Goal: Ask a question: Seek information or help from site administrators or community

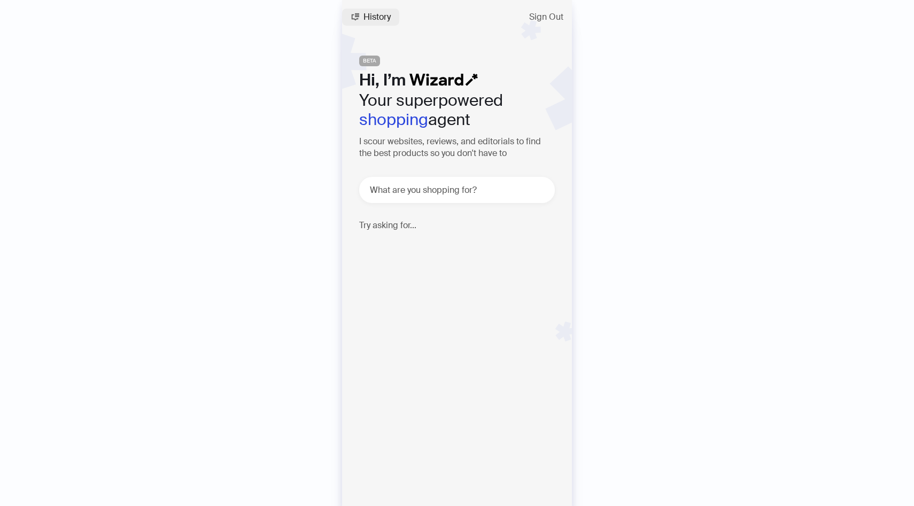
click at [365, 15] on span "History" at bounding box center [376, 17] width 27 height 9
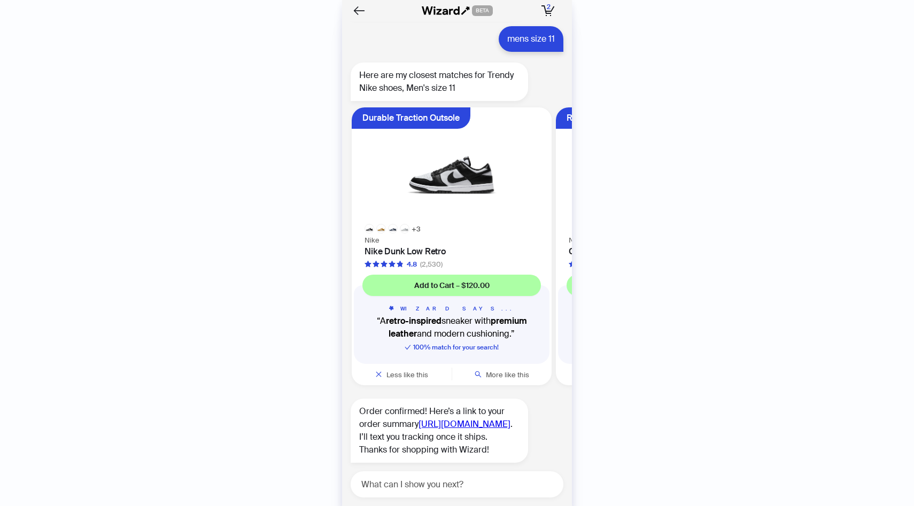
scroll to position [2529, 0]
click at [624, 249] on div "History Sign Out BETA Hi, I’m Your superpowered shopping agent I scour websites…" at bounding box center [457, 253] width 914 height 506
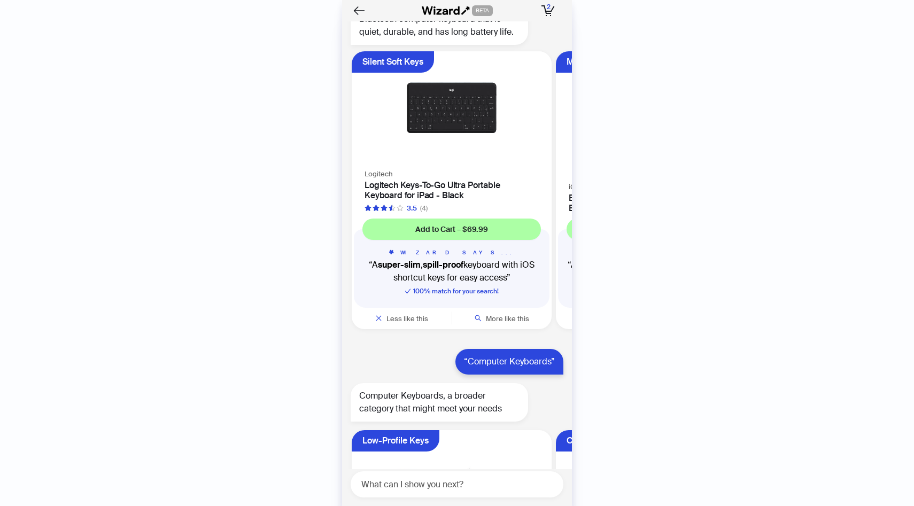
scroll to position [1719, 0]
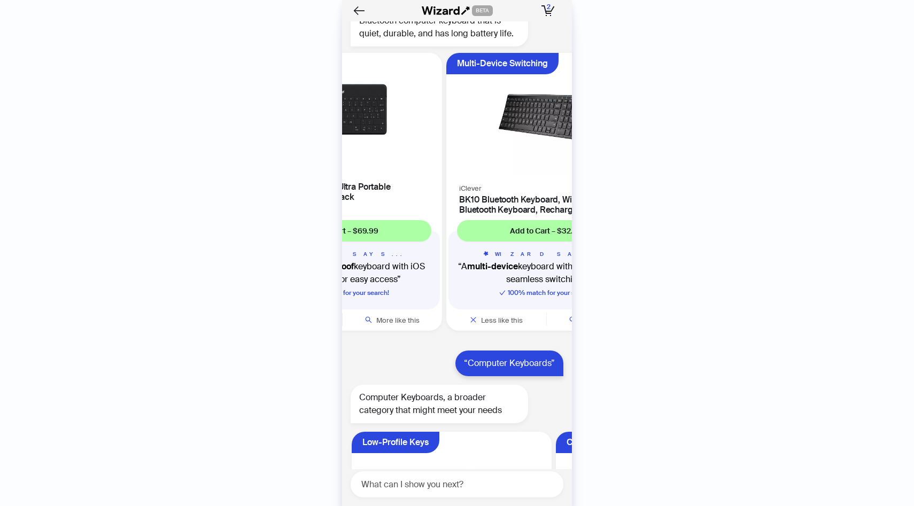
drag, startPoint x: 531, startPoint y: 196, endPoint x: 430, endPoint y: 197, distance: 101.0
click at [443, 196] on ul "Silent Soft Keys Logitech Logitech Keys-To-Go Ultra Portable Keyboard for iPad …" at bounding box center [454, 194] width 235 height 291
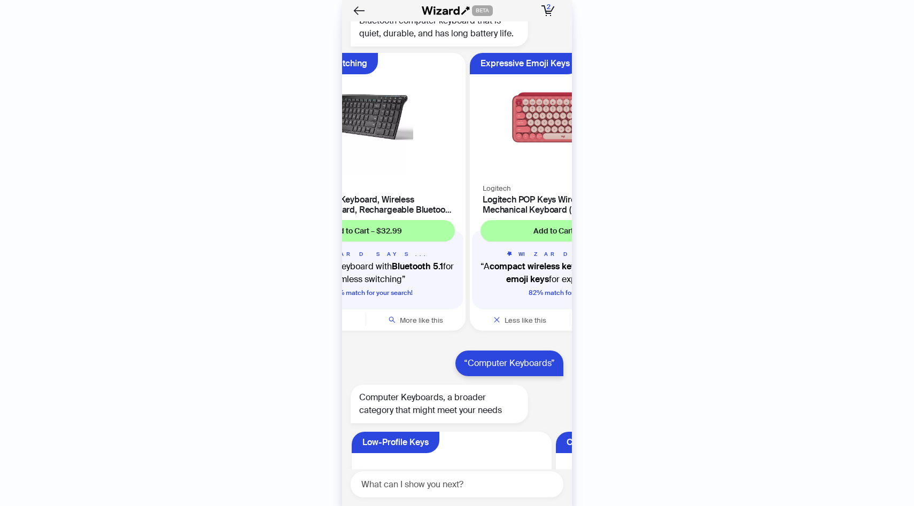
drag, startPoint x: 511, startPoint y: 190, endPoint x: 425, endPoint y: 194, distance: 86.1
click at [452, 193] on div "iClever BK10 Bluetooth Keyboard, Wireless Bluetooth Keyboard, Rechargeable Blue…" at bounding box center [366, 198] width 200 height 33
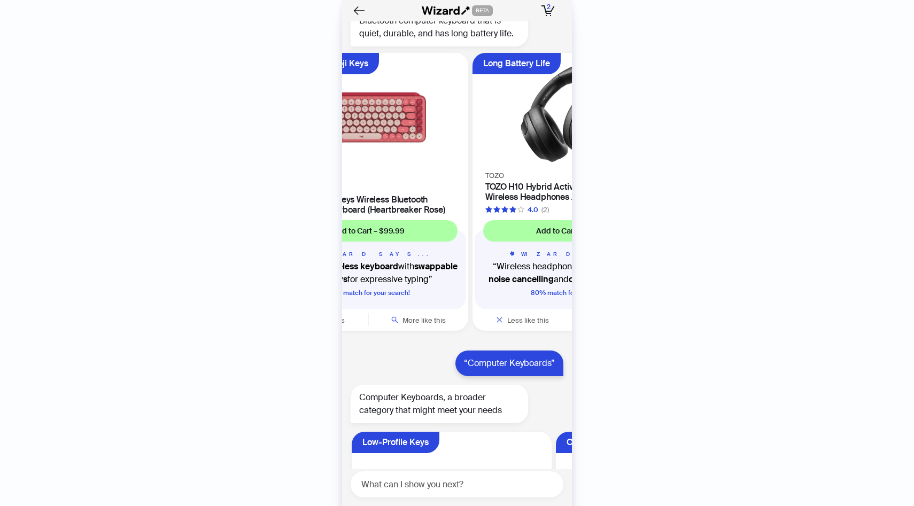
scroll to position [0, 403]
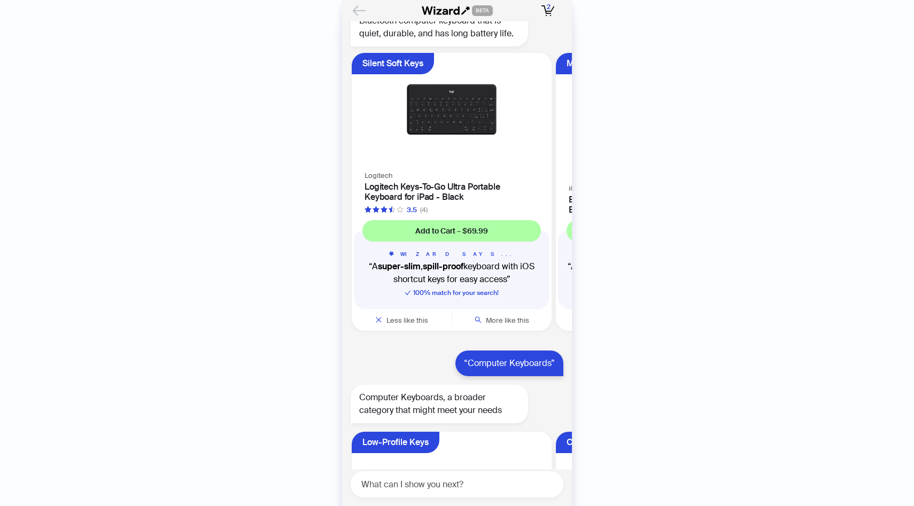
click at [356, 10] on icon "Back" at bounding box center [359, 10] width 12 height 9
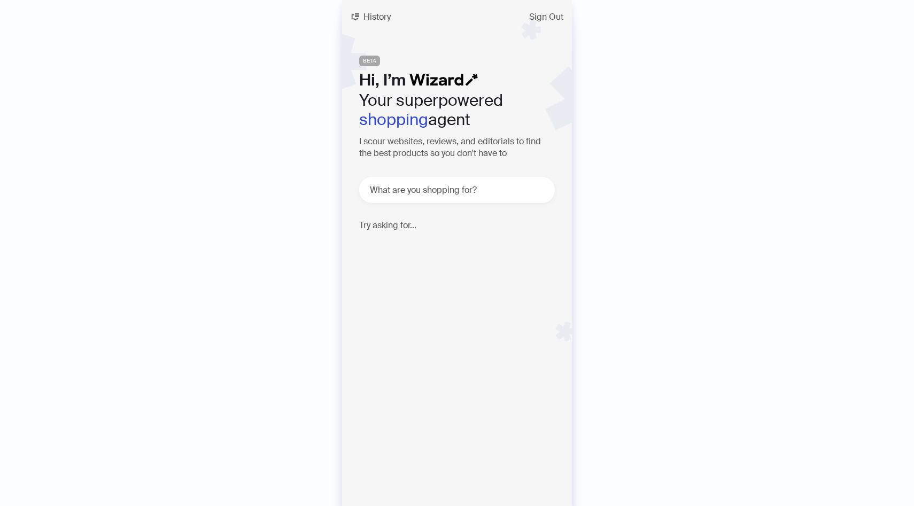
drag, startPoint x: 442, startPoint y: 248, endPoint x: 642, endPoint y: 300, distance: 206.5
click at [642, 300] on div "History Sign Out BETA Hi, I’m Your superpowered shopping agent I scour websites…" at bounding box center [457, 253] width 914 height 506
click at [514, 318] on div "History Sign Out BETA Hi, I’m Your superpowered shopping agent I scour websites…" at bounding box center [457, 253] width 230 height 506
click at [403, 247] on p "I need moisturizer that is targeted [MEDICAL_DATA] 🧴" at bounding box center [447, 255] width 177 height 32
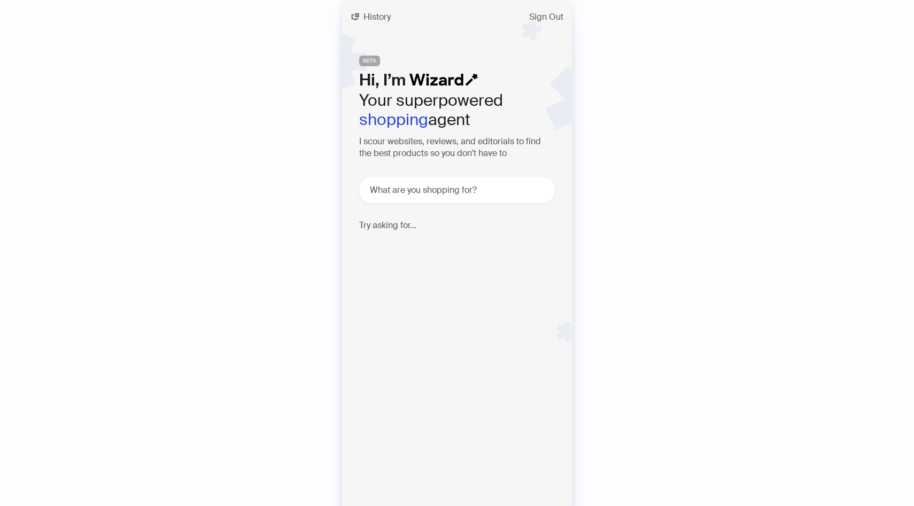
type textarea "**********"
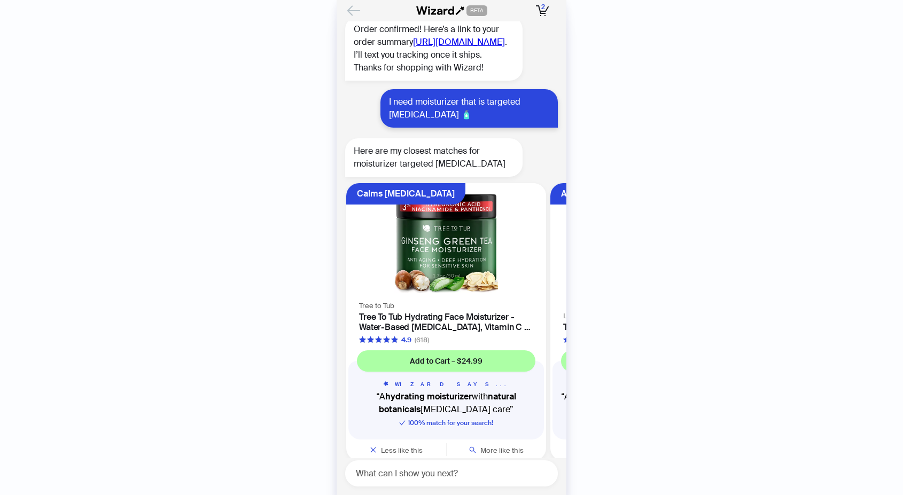
scroll to position [2931, 0]
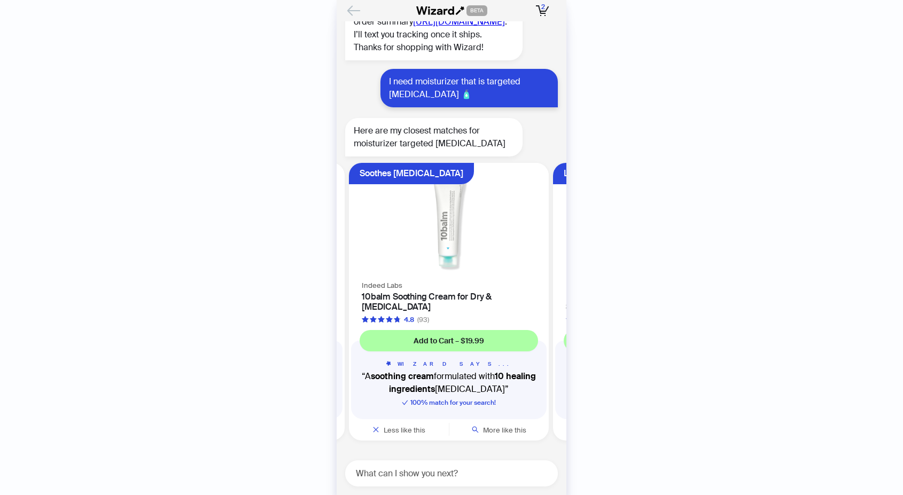
scroll to position [0, 751]
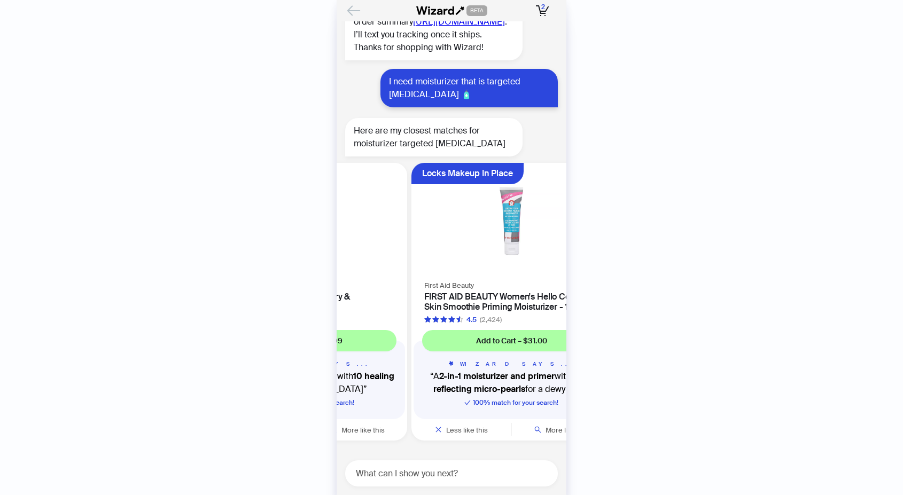
scroll to position [2932, 0]
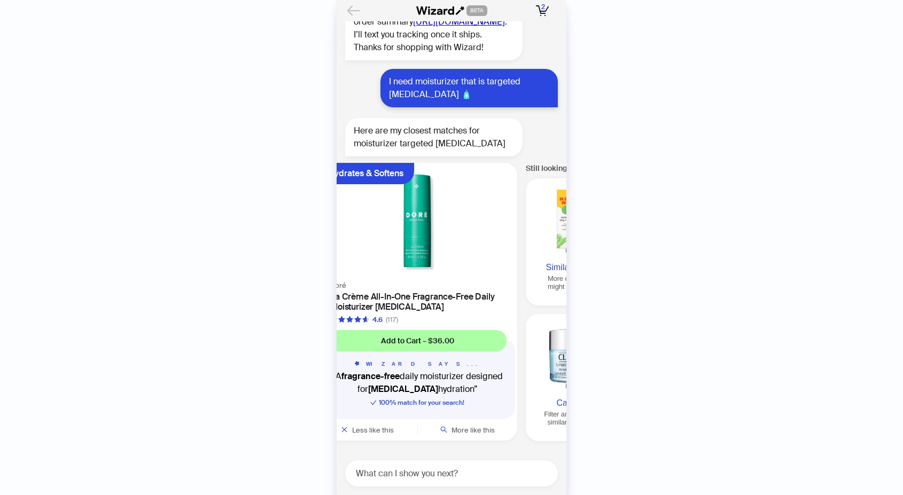
scroll to position [0, 1018]
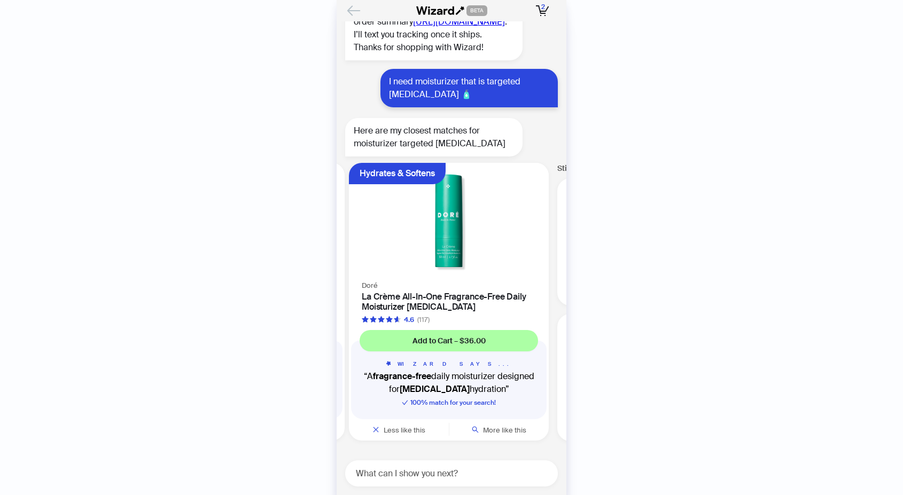
scroll to position [0, 1225]
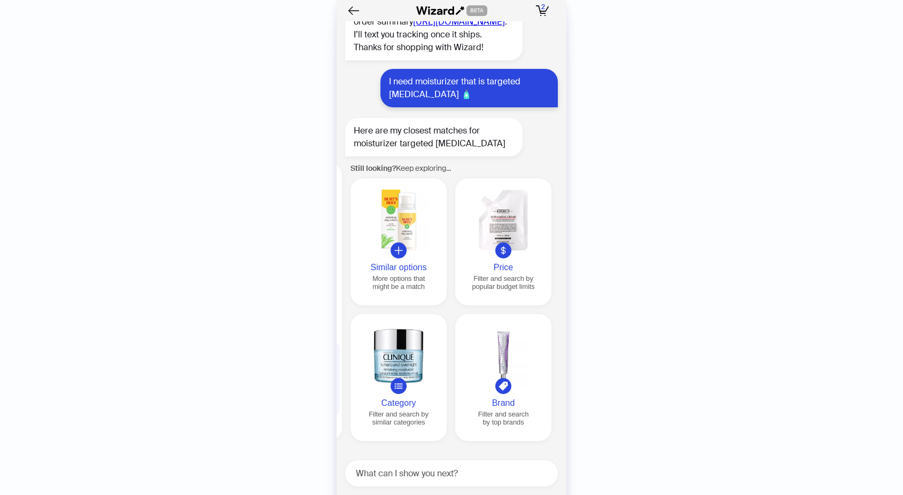
scroll to position [2553, 0]
click at [722, 354] on div "History Sign Out BETA Hi, I’m Your superpowered shopping agent I scour websites…" at bounding box center [451, 247] width 903 height 495
click at [625, 357] on div "History Sign Out BETA Hi, I’m Your superpowered shopping agent I scour websites…" at bounding box center [451, 247] width 903 height 495
click at [407, 252] on button "Similar options More options that might be a match" at bounding box center [399, 241] width 96 height 127
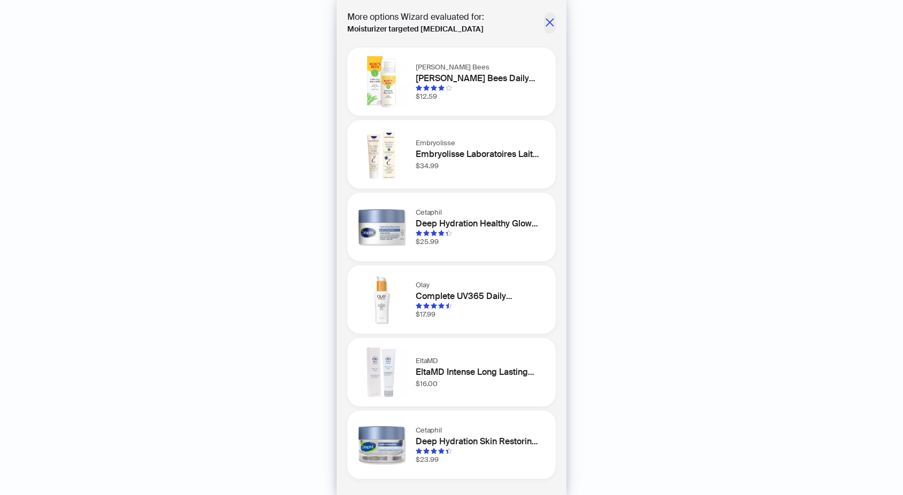
click at [554, 26] on icon "close" at bounding box center [550, 22] width 11 height 11
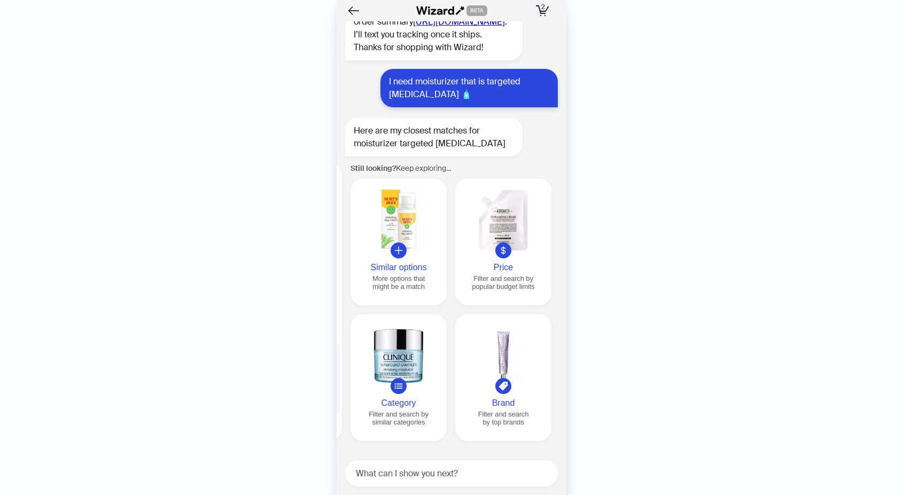
click at [421, 357] on div at bounding box center [399, 355] width 88 height 61
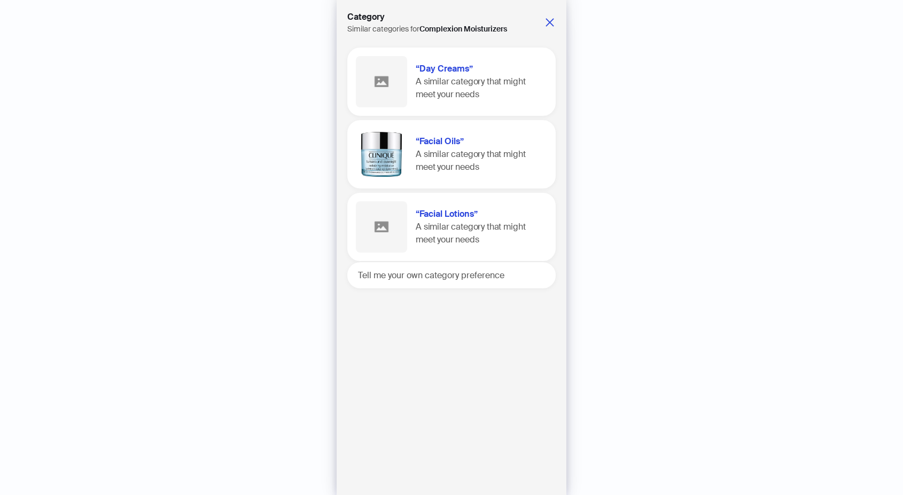
click at [491, 166] on div "“Facial Oils” A similar category that might meet your needs" at bounding box center [481, 154] width 131 height 38
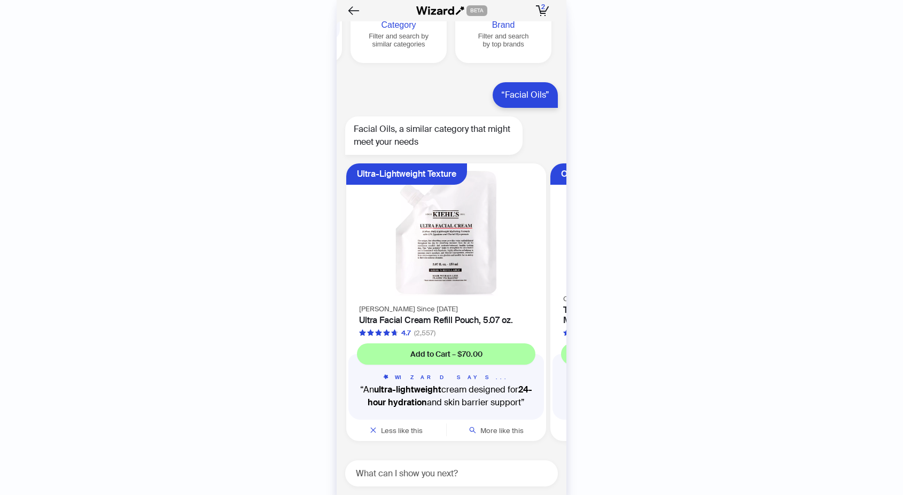
scroll to position [2931, 0]
